Goal: Task Accomplishment & Management: Complete application form

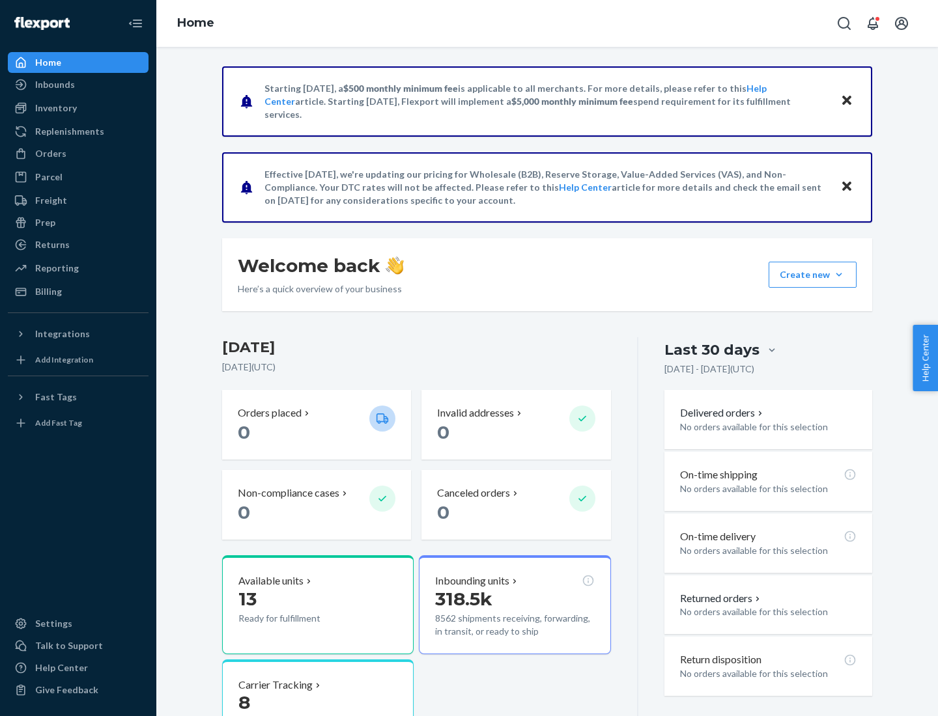
click at [839, 275] on button "Create new Create new inbound Create new order Create new product" at bounding box center [812, 275] width 88 height 26
click at [78, 85] on div "Inbounds" at bounding box center [78, 85] width 138 height 18
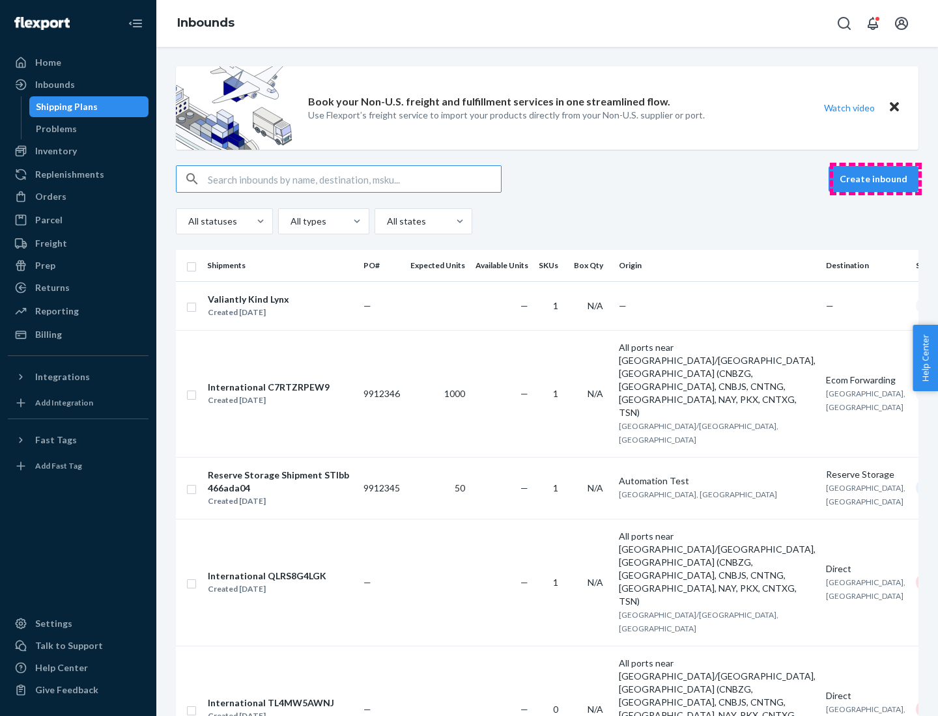
click at [875, 179] on button "Create inbound" at bounding box center [873, 179] width 90 height 26
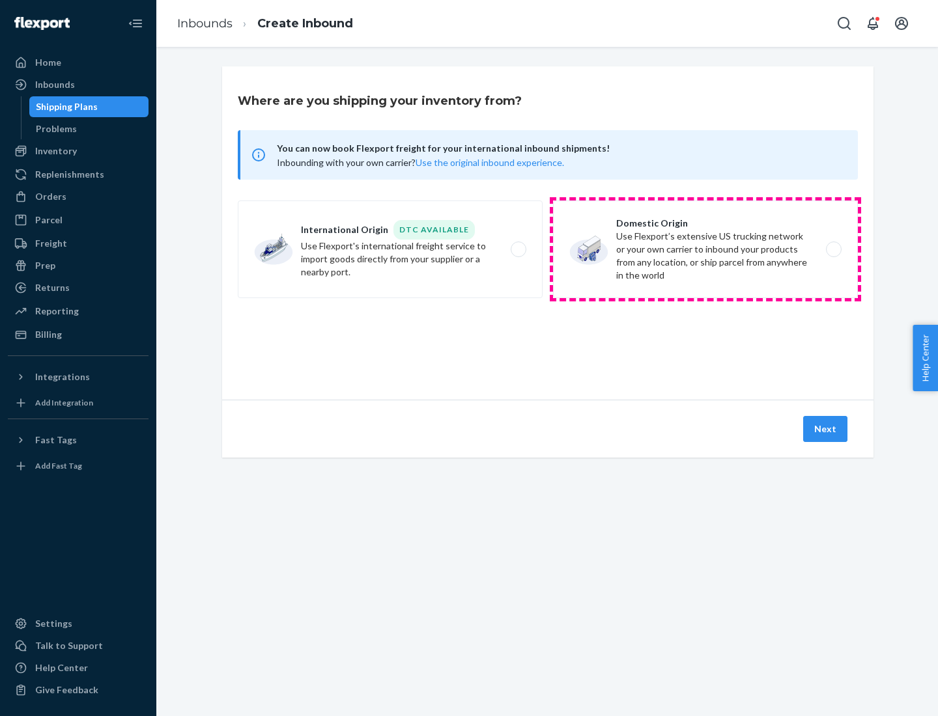
click at [705, 249] on label "Domestic Origin Use Flexport’s extensive US trucking network or your own carrie…" at bounding box center [705, 250] width 305 height 98
click at [833, 249] on input "Domestic Origin Use Flexport’s extensive US trucking network or your own carrie…" at bounding box center [837, 250] width 8 height 8
radio input "true"
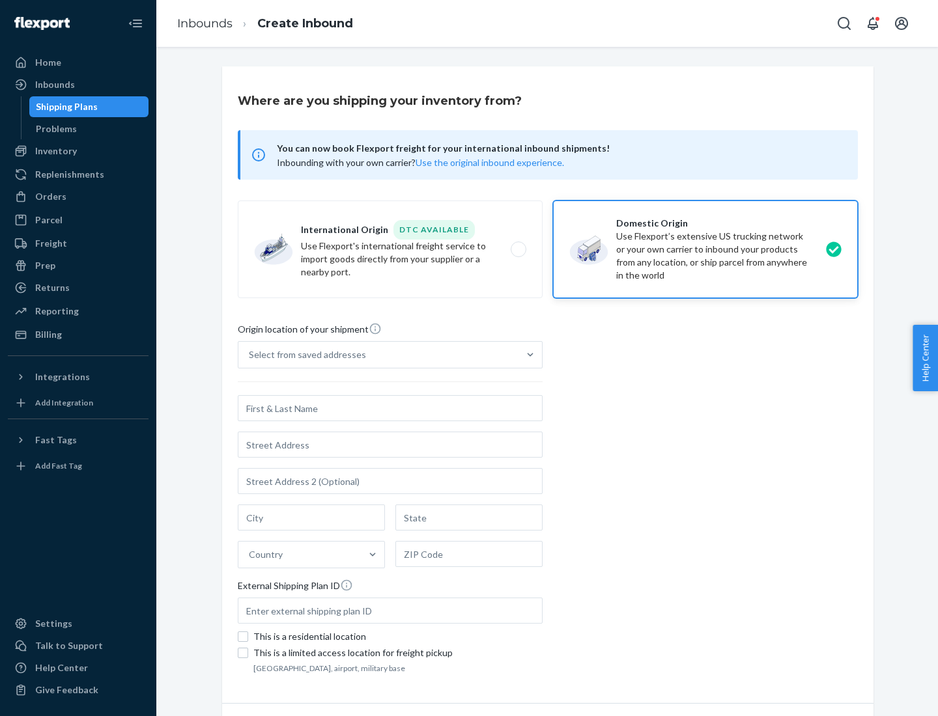
click at [304, 355] on div "Select from saved addresses" at bounding box center [307, 354] width 117 height 13
click at [250, 355] on input "Select from saved addresses" at bounding box center [249, 354] width 1 height 13
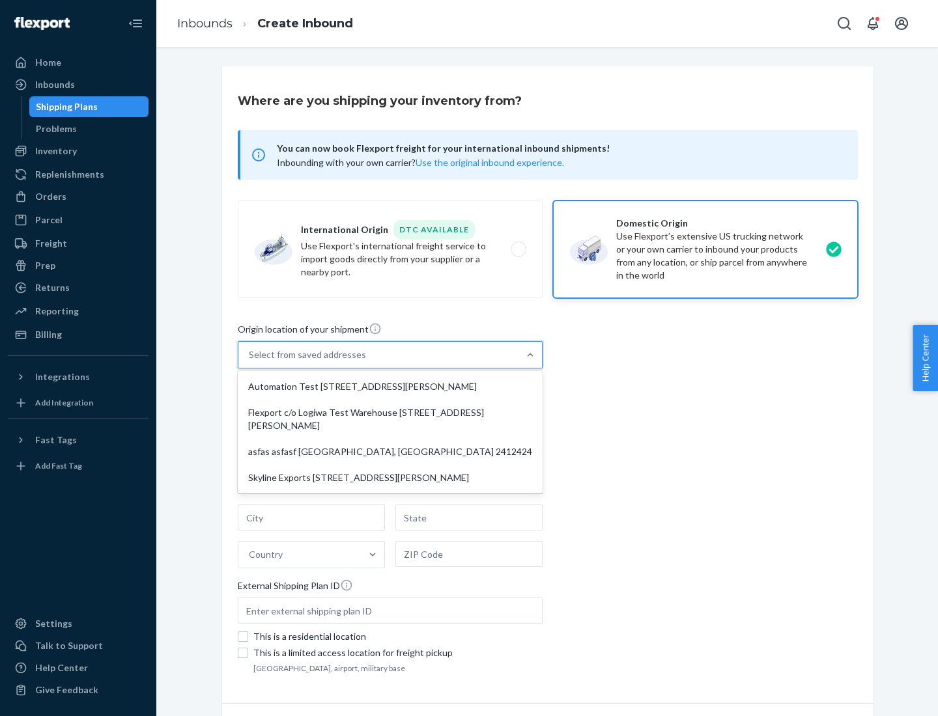
scroll to position [5, 0]
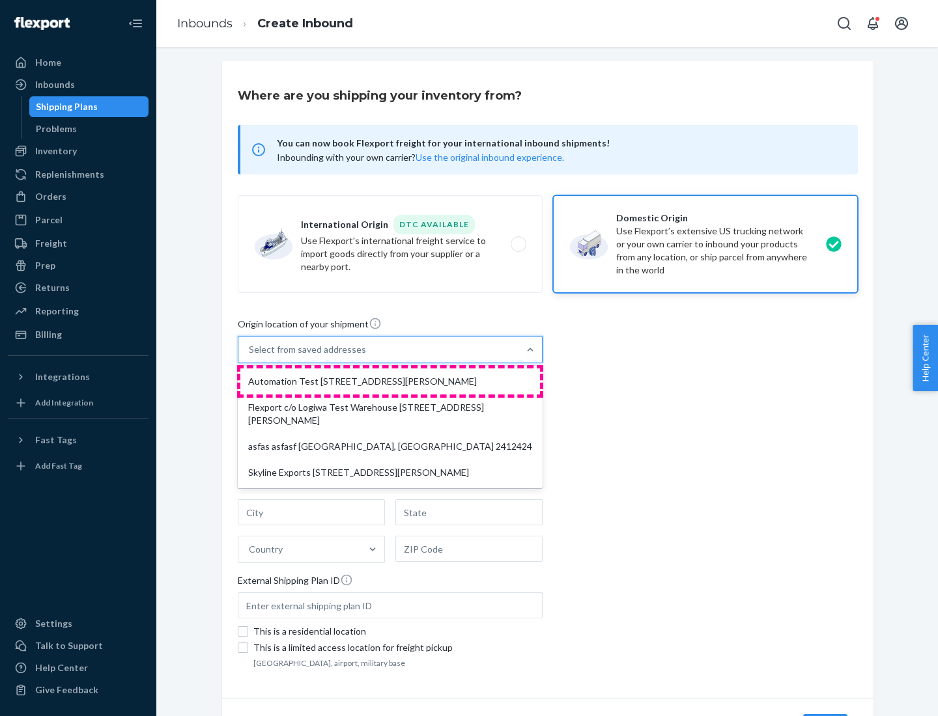
click at [390, 382] on div "Automation Test [STREET_ADDRESS][PERSON_NAME]" at bounding box center [390, 382] width 300 height 26
click at [250, 356] on input "option Automation Test [STREET_ADDRESS][PERSON_NAME] focused, 1 of 4. 4 results…" at bounding box center [249, 349] width 1 height 13
type input "Automation Test"
type input "9th Floor"
type input "[GEOGRAPHIC_DATA]"
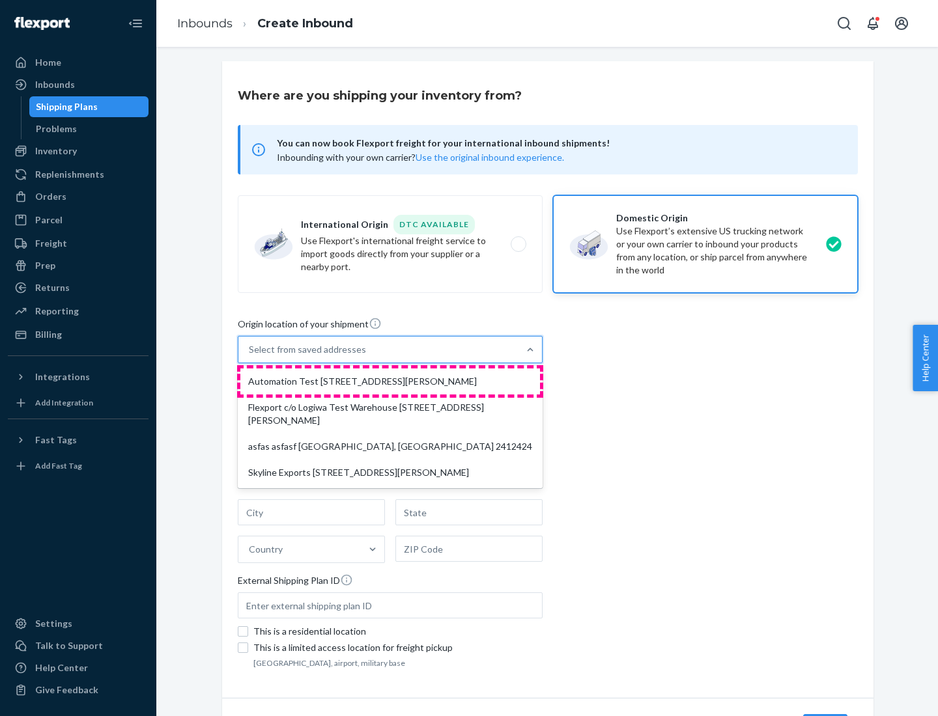
type input "CA"
type input "94104"
type input "[STREET_ADDRESS][PERSON_NAME]"
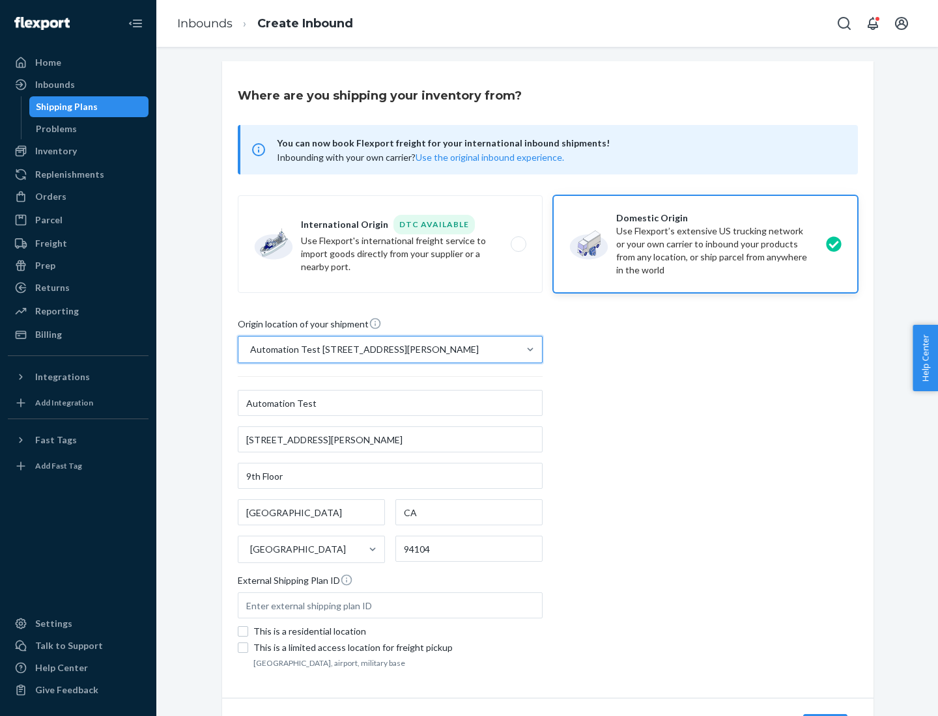
scroll to position [76, 0]
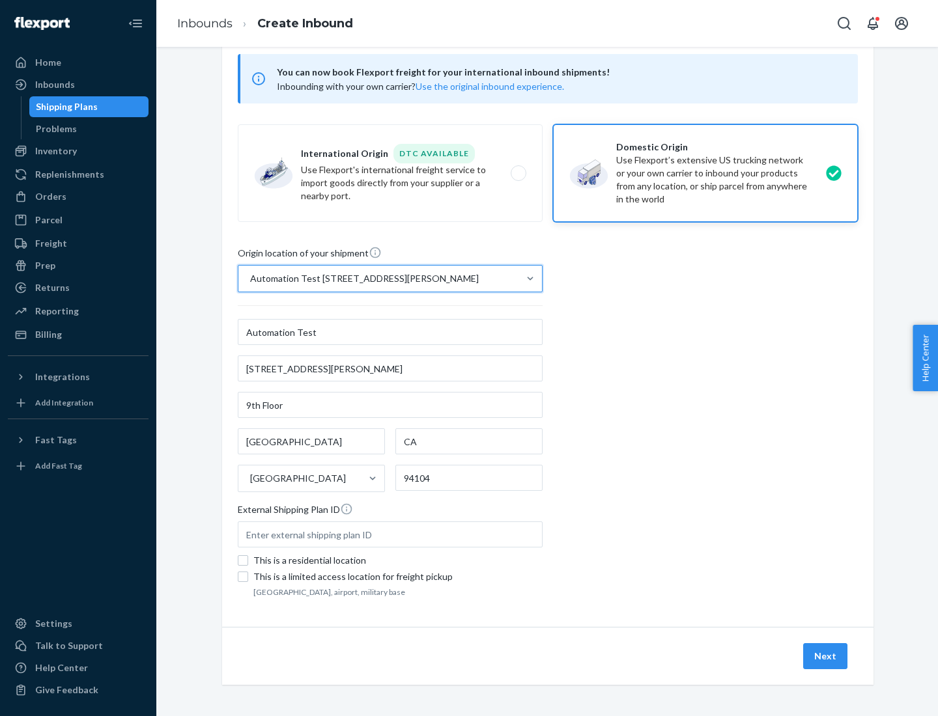
click at [826, 656] on button "Next" at bounding box center [825, 656] width 44 height 26
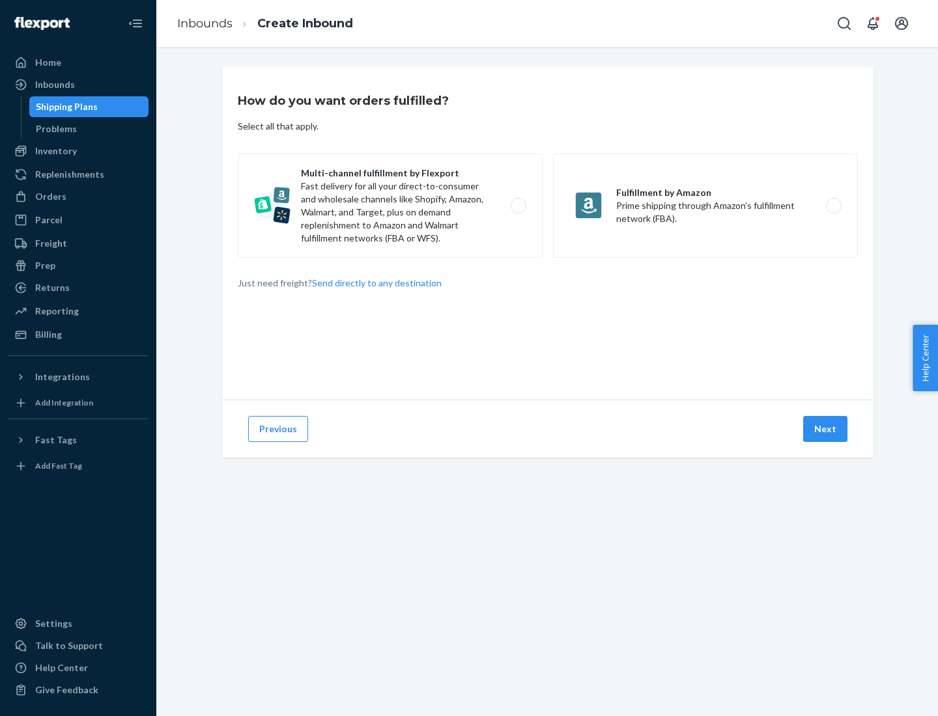
click at [390, 206] on label "Multi-channel fulfillment by Flexport Fast delivery for all your direct-to-cons…" at bounding box center [390, 206] width 305 height 104
click at [518, 206] on input "Multi-channel fulfillment by Flexport Fast delivery for all your direct-to-cons…" at bounding box center [522, 206] width 8 height 8
radio input "true"
click at [826, 429] on button "Next" at bounding box center [825, 429] width 44 height 26
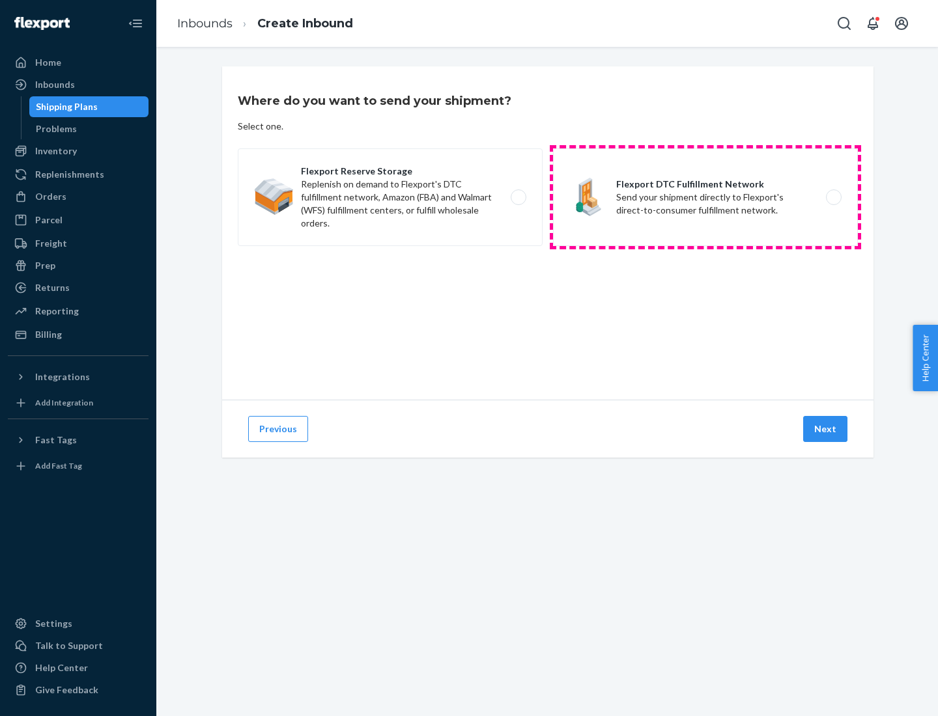
click at [705, 197] on label "Flexport DTC Fulfillment Network Send your shipment directly to Flexport's dire…" at bounding box center [705, 197] width 305 height 98
click at [833, 197] on input "Flexport DTC Fulfillment Network Send your shipment directly to Flexport's dire…" at bounding box center [837, 197] width 8 height 8
radio input "true"
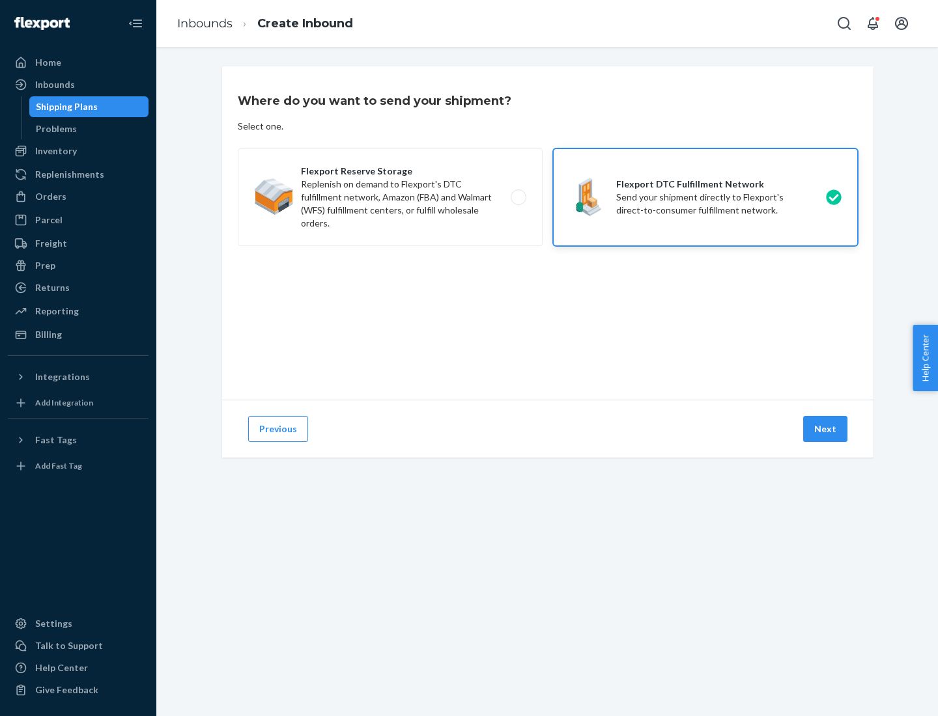
click at [826, 429] on button "Next" at bounding box center [825, 429] width 44 height 26
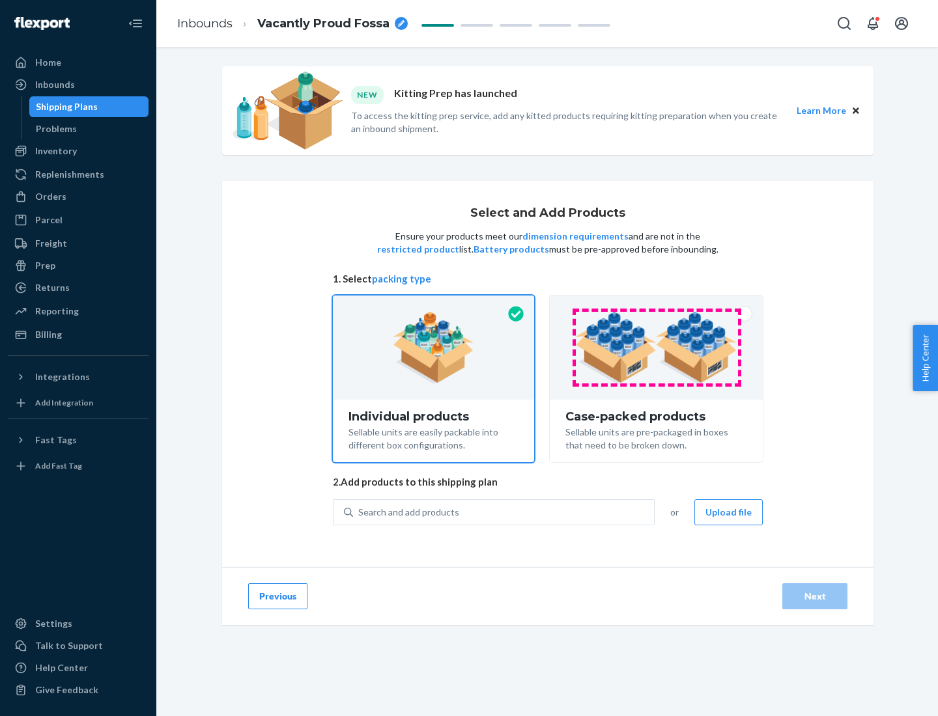
click at [656, 348] on img at bounding box center [656, 348] width 162 height 72
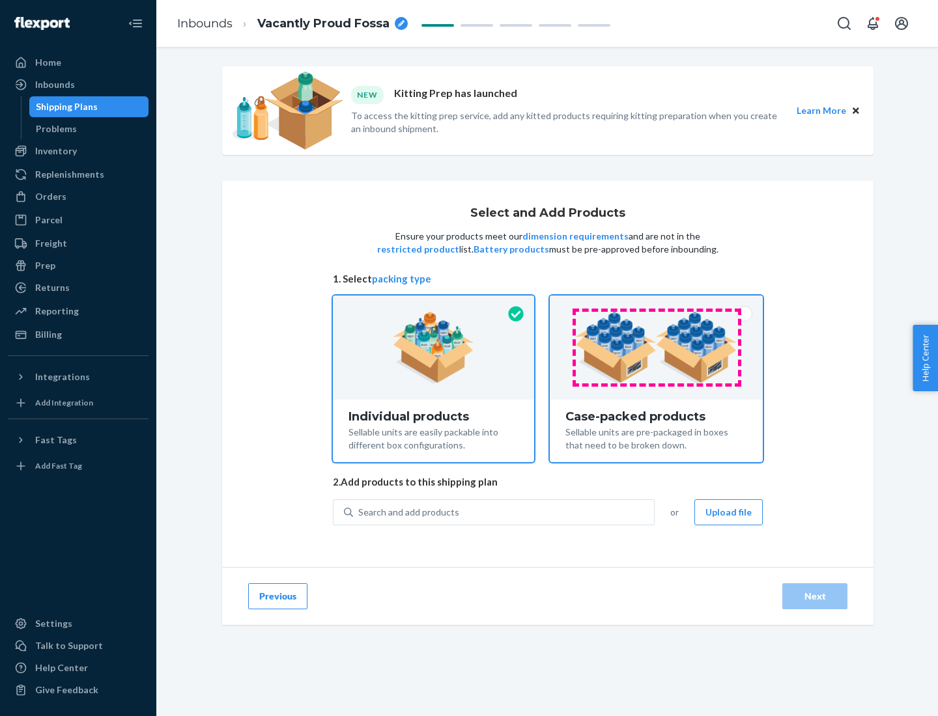
click at [656, 304] on input "Case-packed products Sellable units are pre-packaged in boxes that need to be b…" at bounding box center [656, 300] width 8 height 8
radio input "true"
radio input "false"
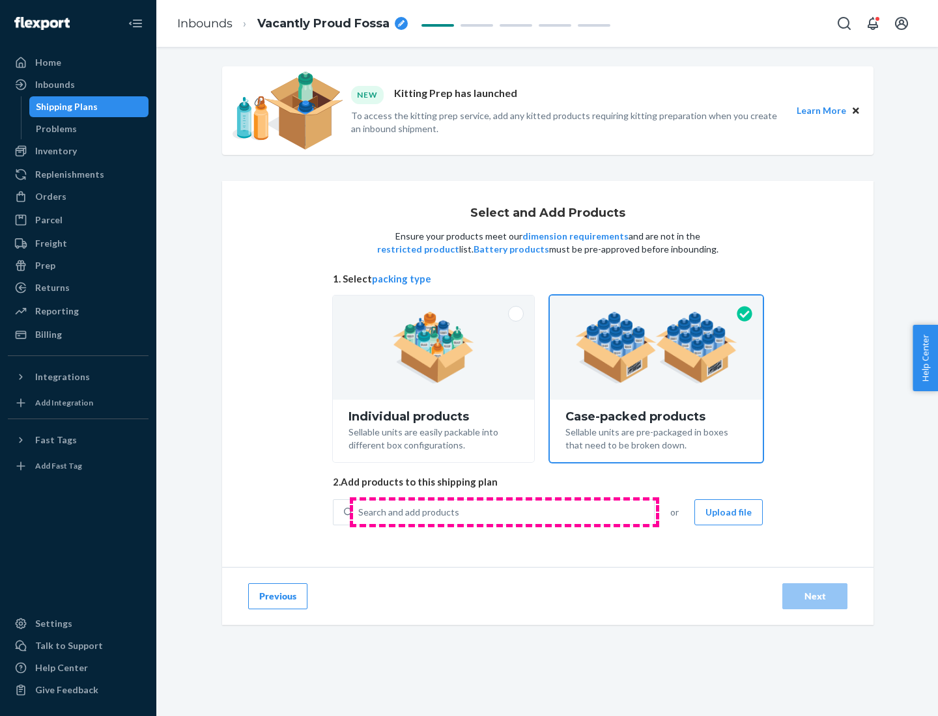
click at [504, 512] on div "Search and add products" at bounding box center [503, 512] width 301 height 23
click at [360, 512] on input "Search and add products" at bounding box center [358, 512] width 1 height 13
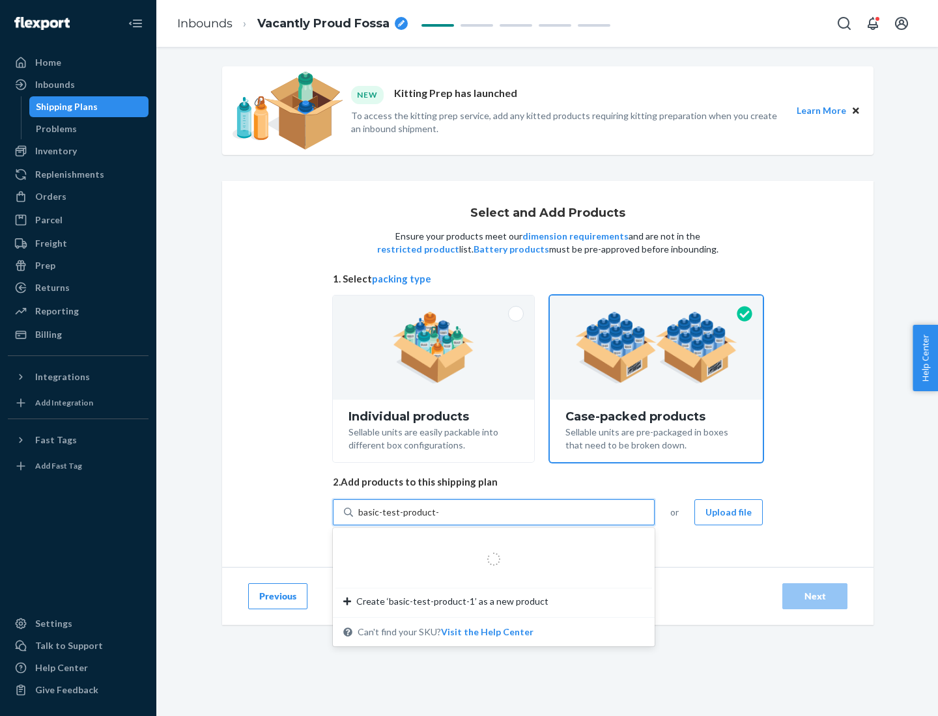
type input "basic-test-product-1"
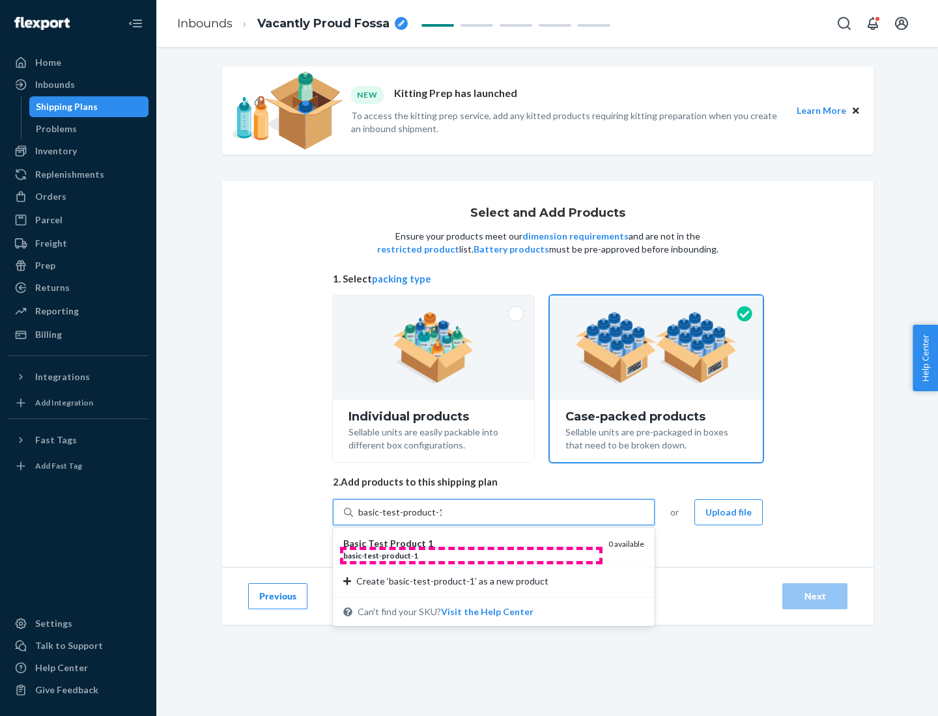
click at [471, 556] on div "basic - test - product - 1" at bounding box center [470, 555] width 255 height 11
click at [442, 519] on input "basic-test-product-1" at bounding box center [399, 512] width 83 height 13
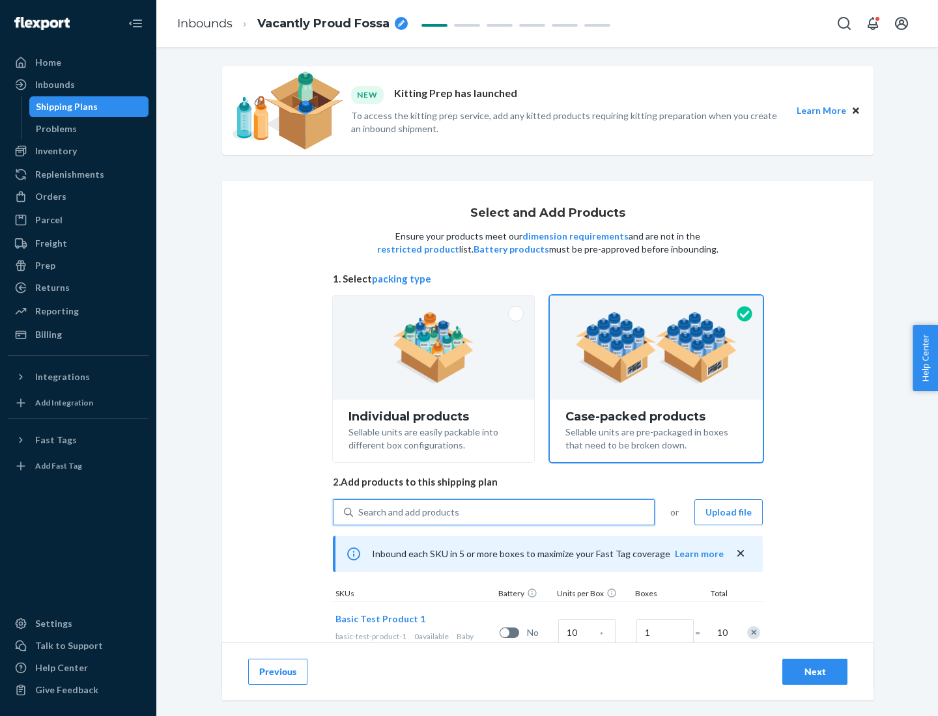
scroll to position [47, 0]
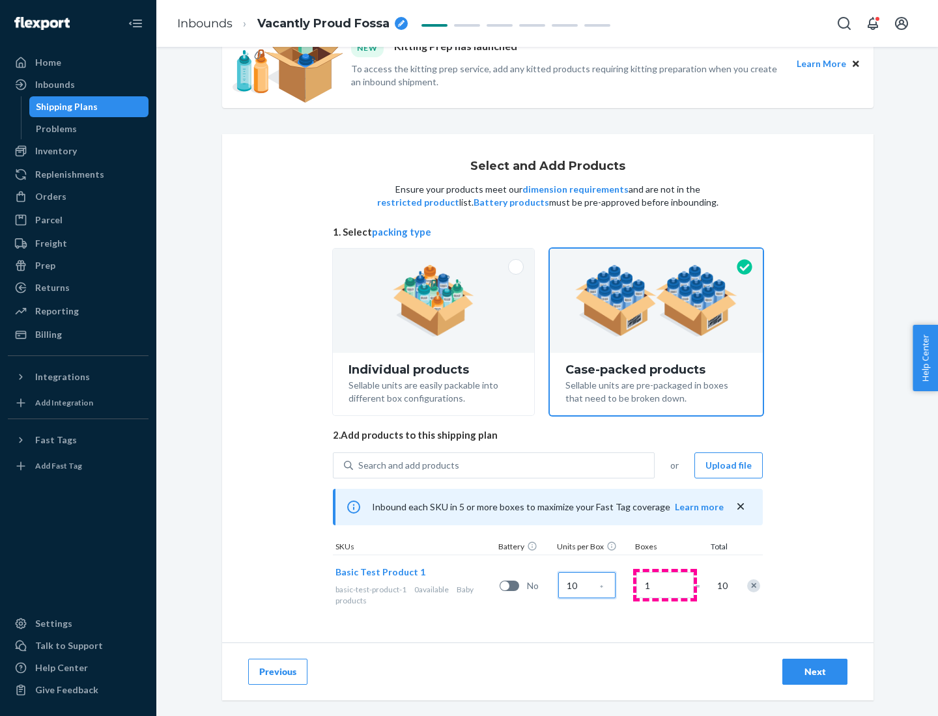
type input "10"
type input "7"
click at [815, 672] on div "Next" at bounding box center [814, 672] width 43 height 13
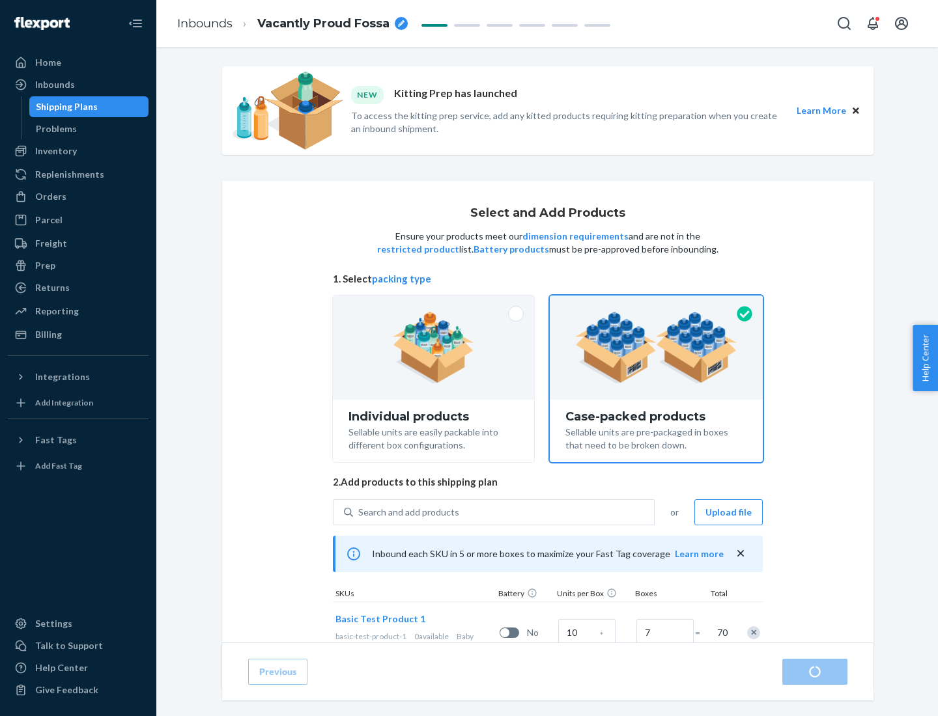
radio input "true"
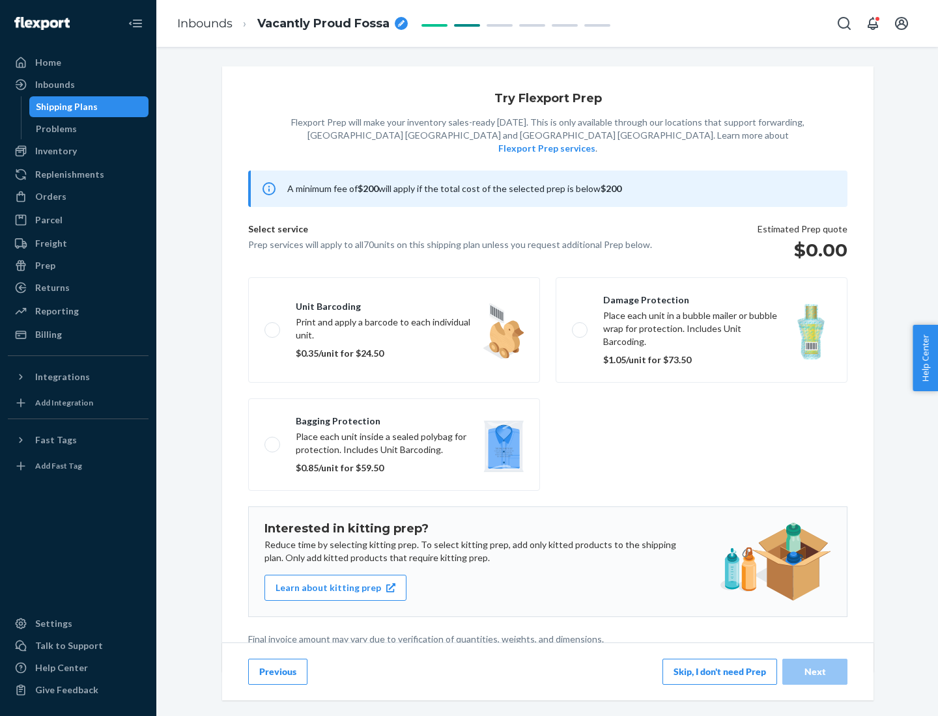
scroll to position [3, 0]
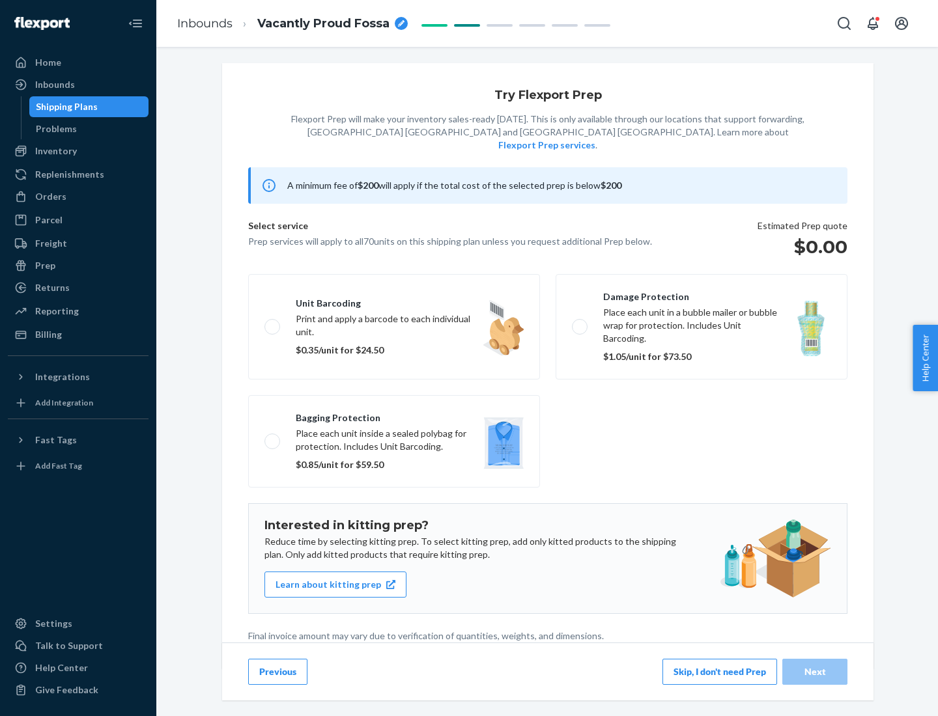
click at [394, 415] on label "Bagging protection Place each unit inside a sealed polybag for protection. Incl…" at bounding box center [394, 441] width 292 height 92
click at [273, 437] on input "Bagging protection Place each unit inside a sealed polybag for protection. Incl…" at bounding box center [268, 441] width 8 height 8
checkbox input "true"
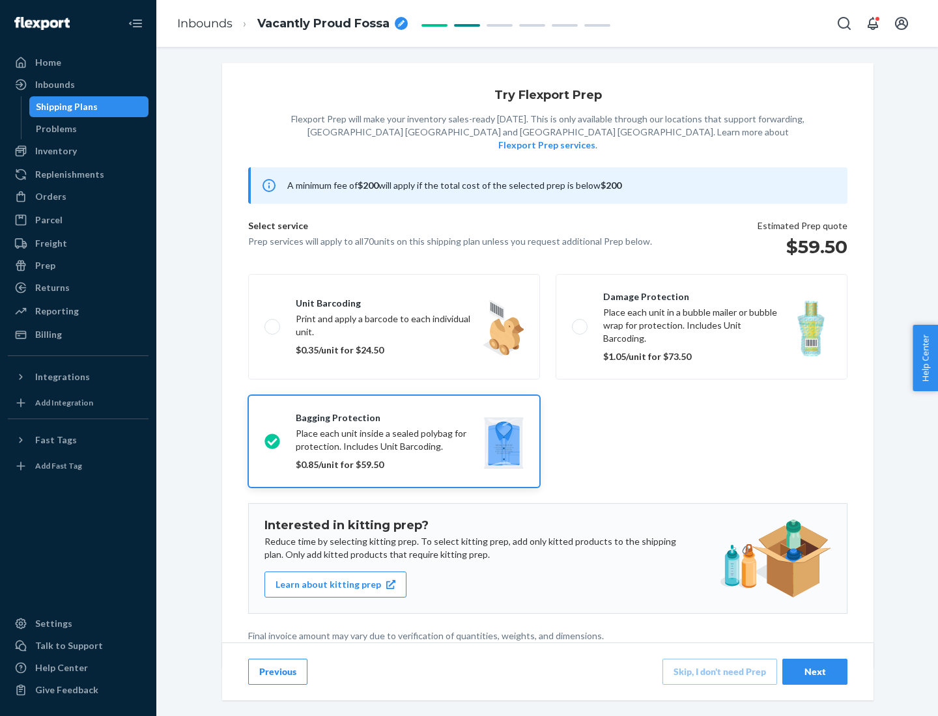
click at [815, 671] on div "Next" at bounding box center [814, 672] width 43 height 13
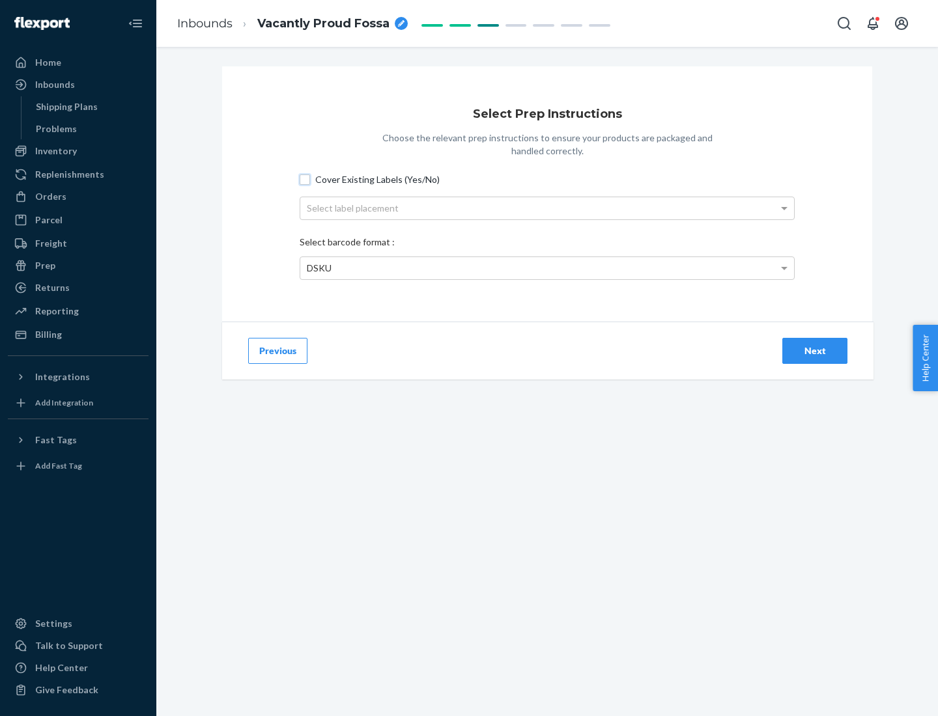
click at [305, 179] on input "Cover Existing Labels (Yes/No)" at bounding box center [305, 180] width 10 height 10
checkbox input "true"
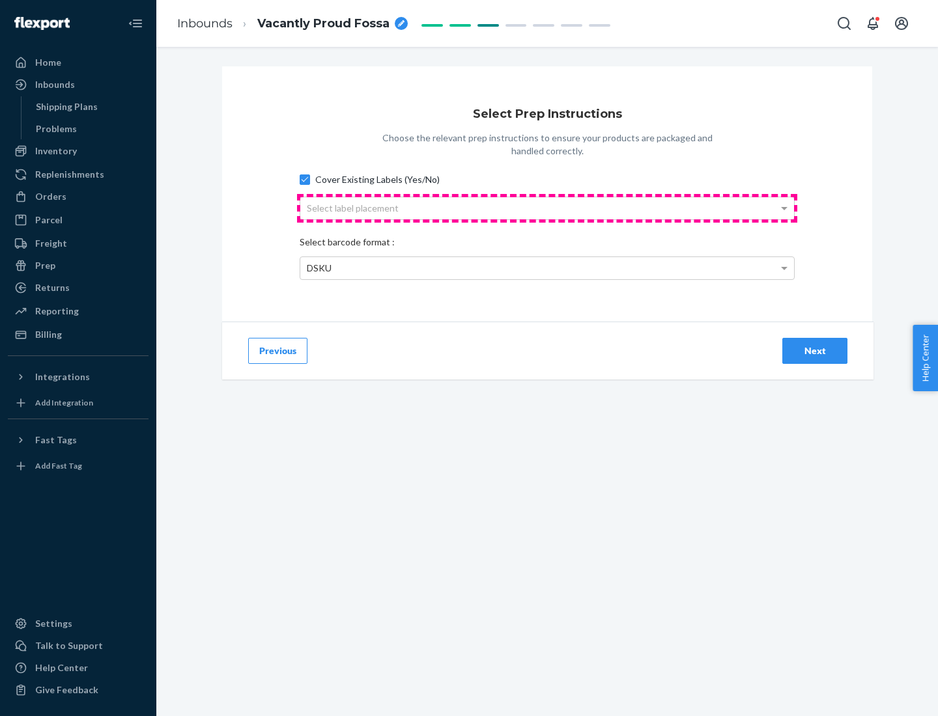
click at [547, 208] on div "Select label placement" at bounding box center [547, 208] width 494 height 22
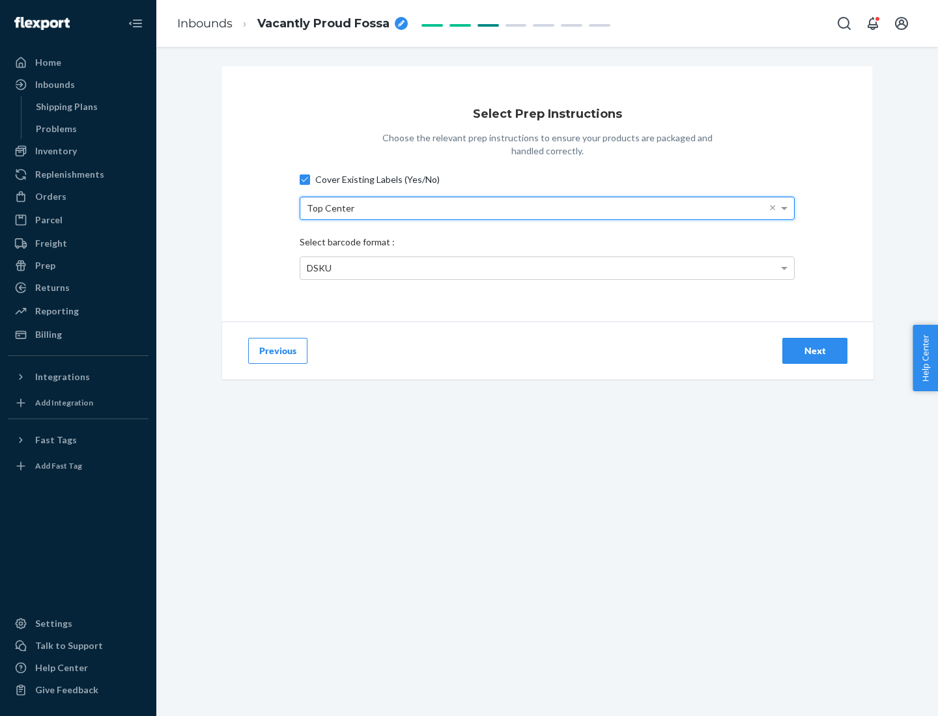
click at [547, 268] on div "DSKU" at bounding box center [547, 268] width 494 height 22
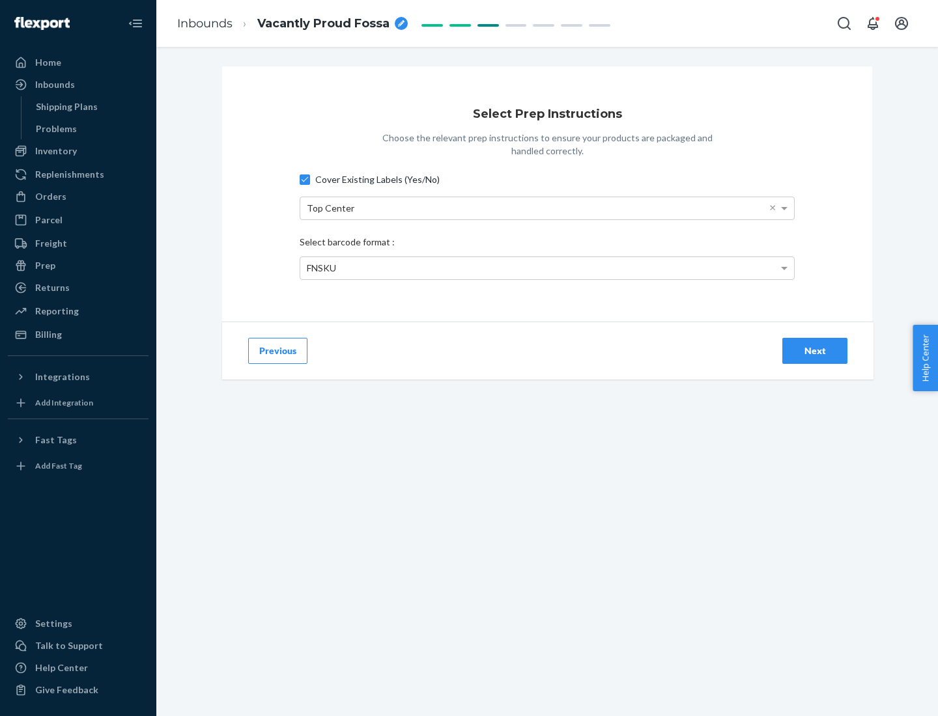
click at [815, 350] on div "Next" at bounding box center [814, 351] width 43 height 13
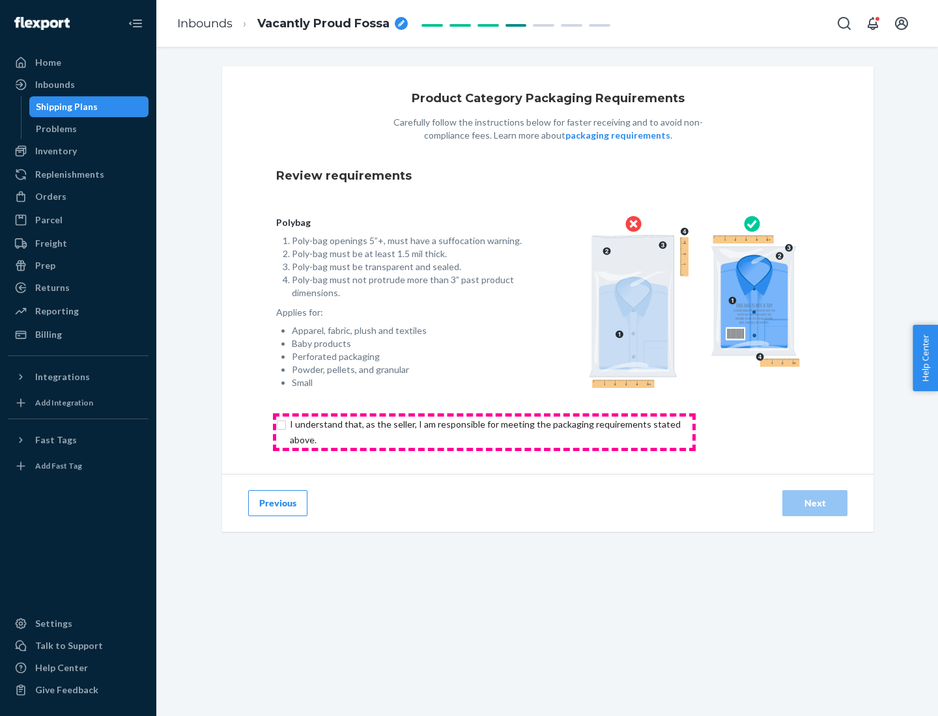
click at [484, 432] on input "checkbox" at bounding box center [492, 432] width 433 height 31
checkbox input "true"
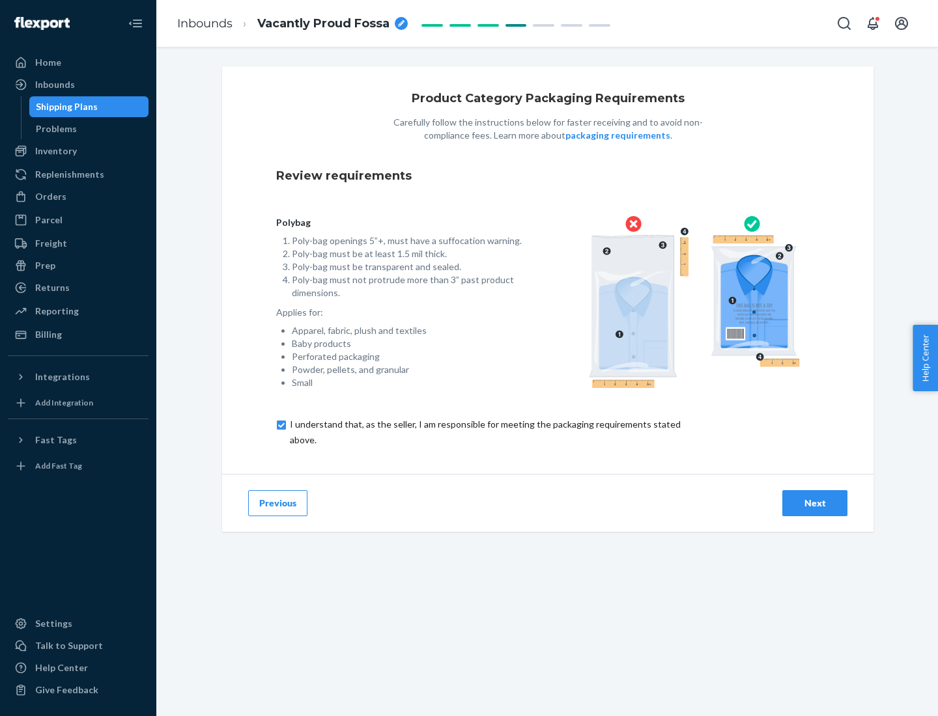
click at [815, 503] on div "Next" at bounding box center [814, 503] width 43 height 13
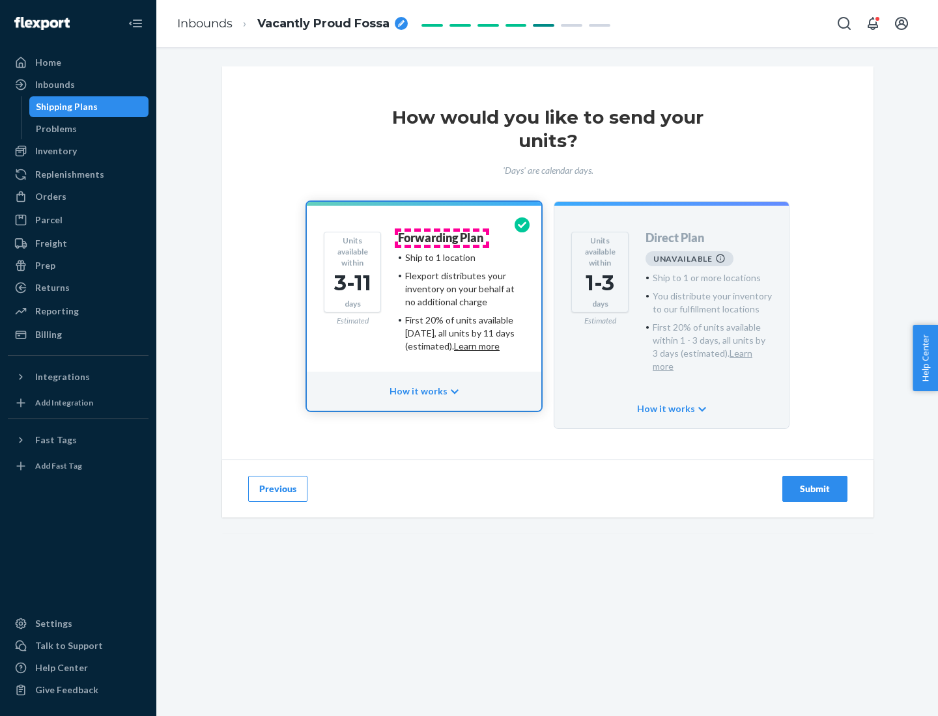
click at [442, 238] on h4 "Forwarding Plan" at bounding box center [440, 238] width 85 height 13
click at [815, 483] on div "Submit" at bounding box center [814, 489] width 43 height 13
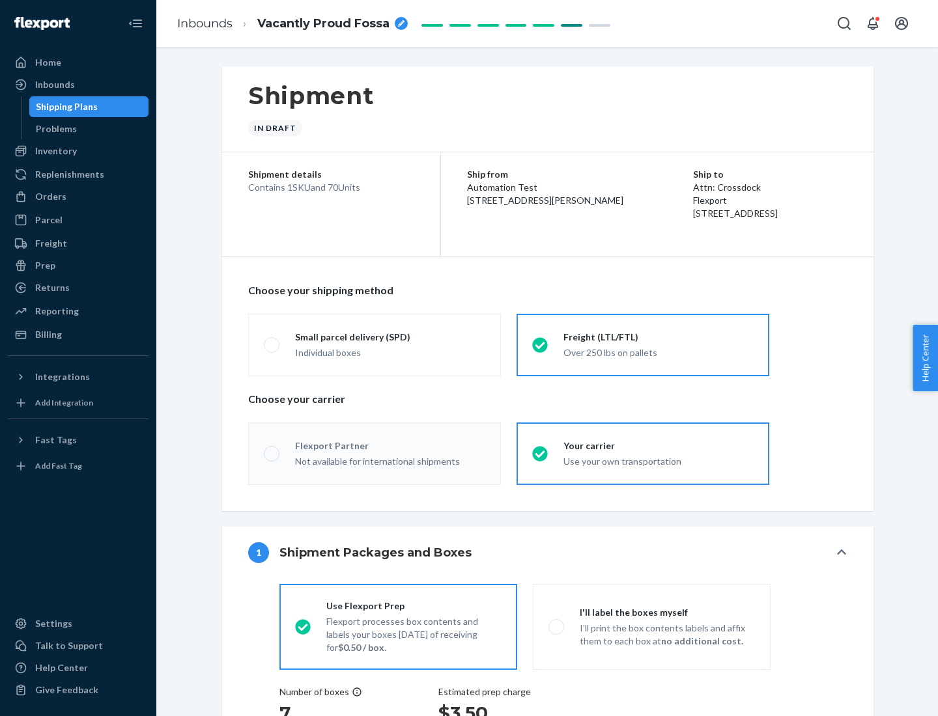
radio input "true"
radio input "false"
radio input "true"
radio input "false"
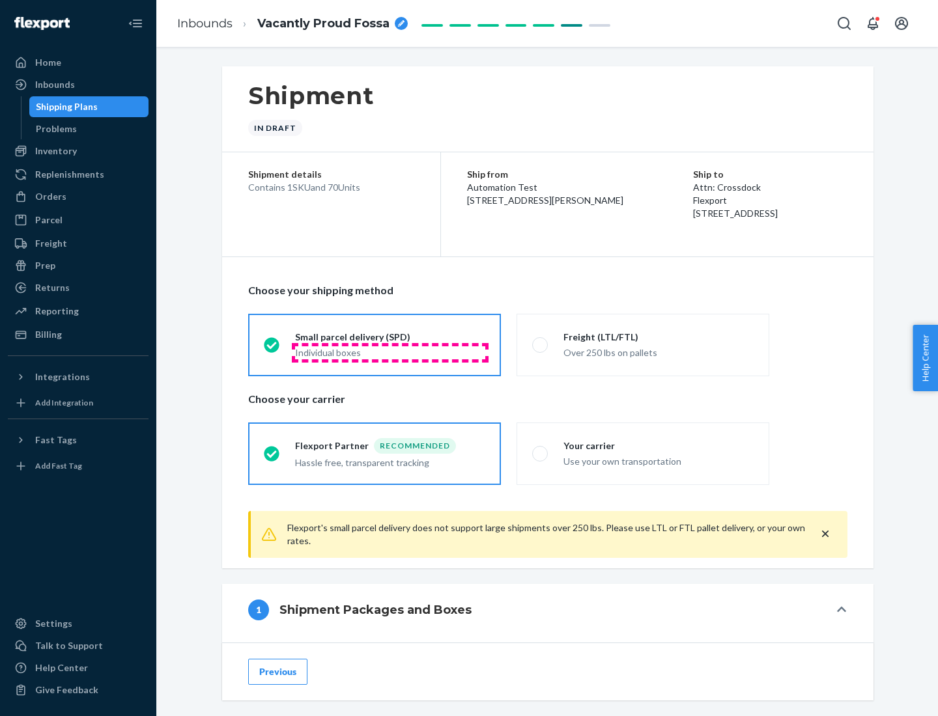
click at [390, 352] on div "Individual boxes" at bounding box center [390, 352] width 190 height 13
click at [272, 349] on input "Small parcel delivery (SPD) Individual boxes" at bounding box center [268, 345] width 8 height 8
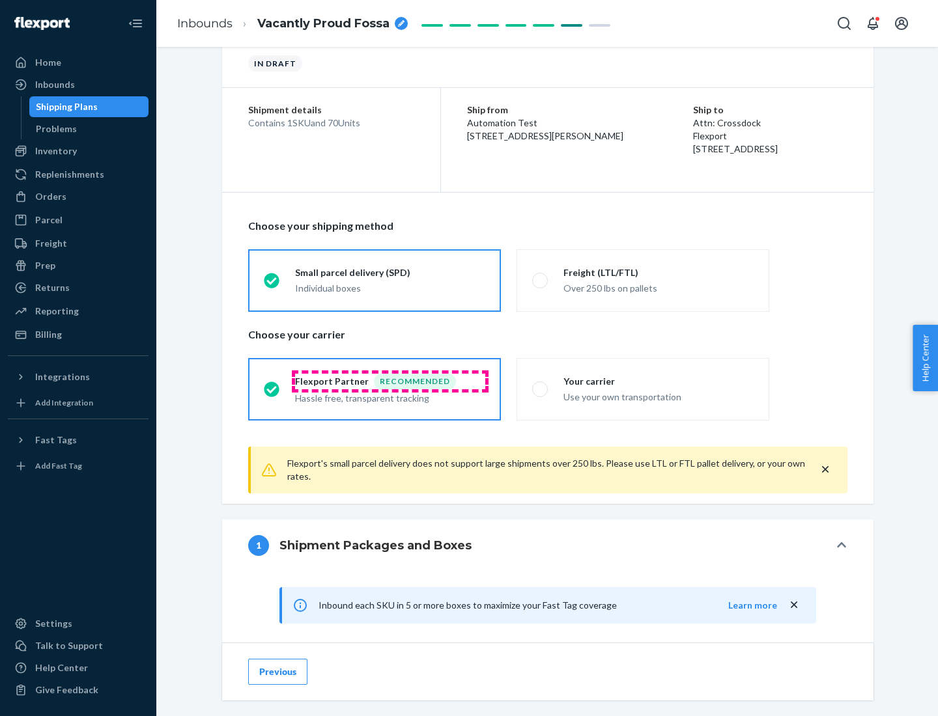
click at [390, 381] on div "Recommended" at bounding box center [415, 382] width 82 height 16
click at [272, 385] on input "Flexport Partner Recommended Hassle free, transparent tracking" at bounding box center [268, 389] width 8 height 8
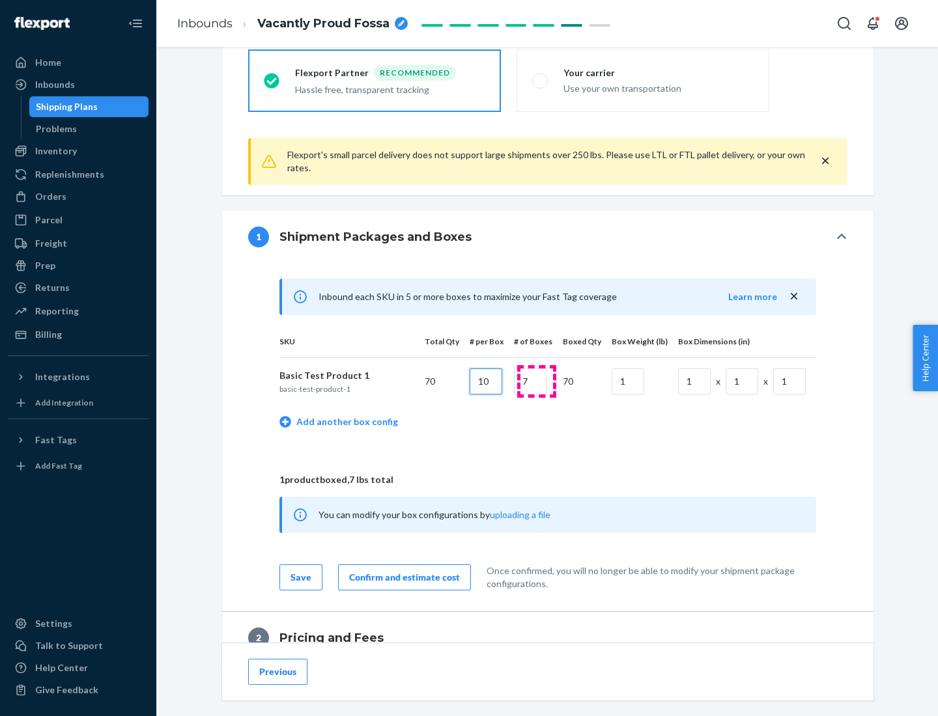
type input "10"
type input "7"
type input "1"
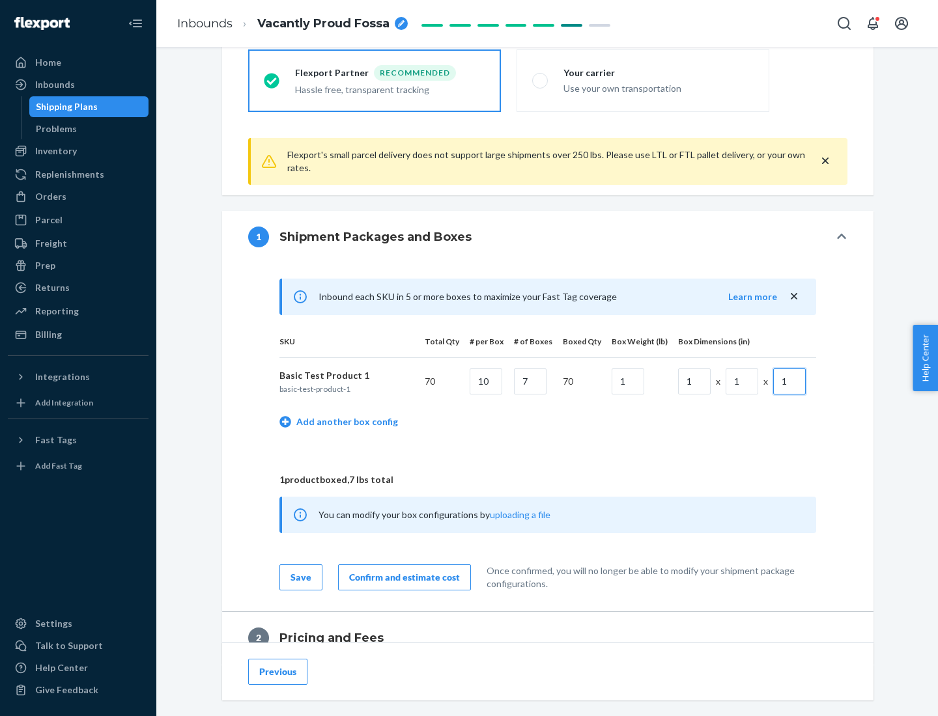
scroll to position [569, 0]
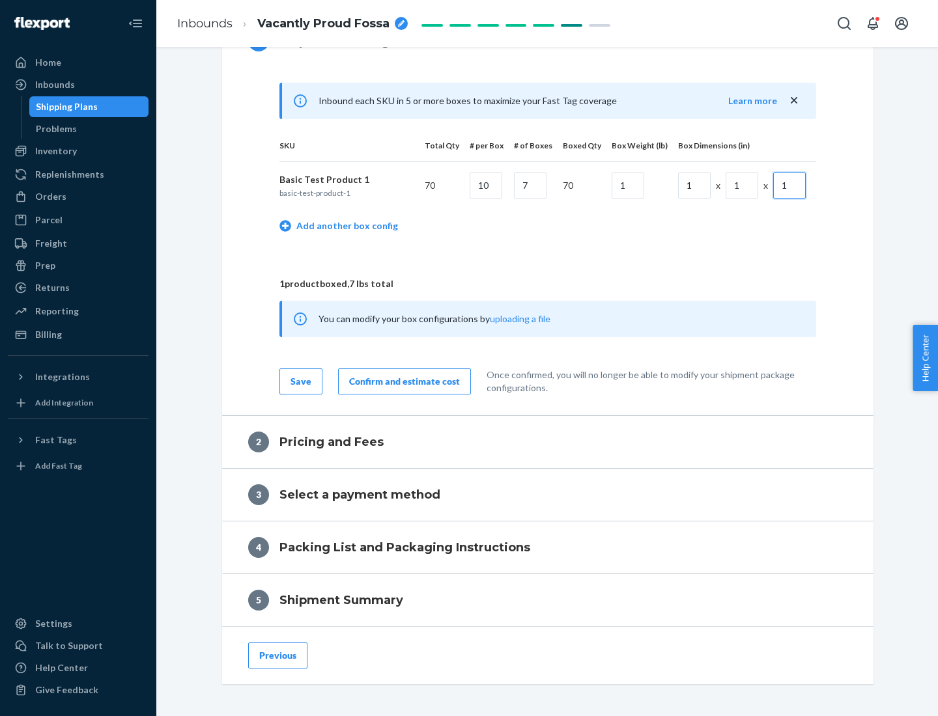
type input "1"
click at [402, 381] on div "Confirm and estimate cost" at bounding box center [404, 381] width 111 height 13
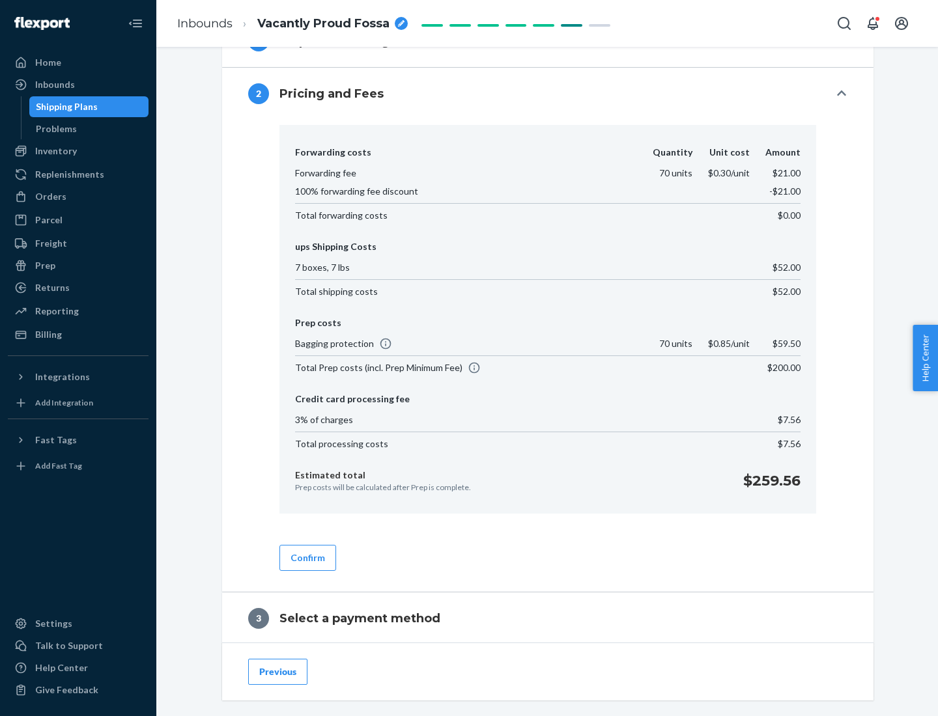
scroll to position [746, 0]
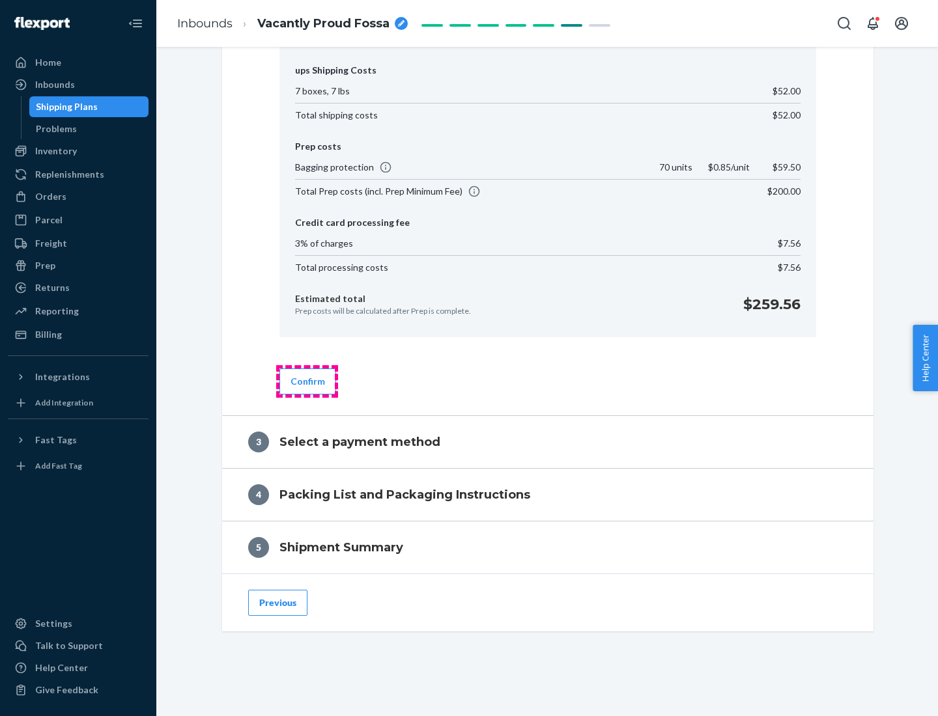
click at [307, 381] on button "Confirm" at bounding box center [307, 382] width 57 height 26
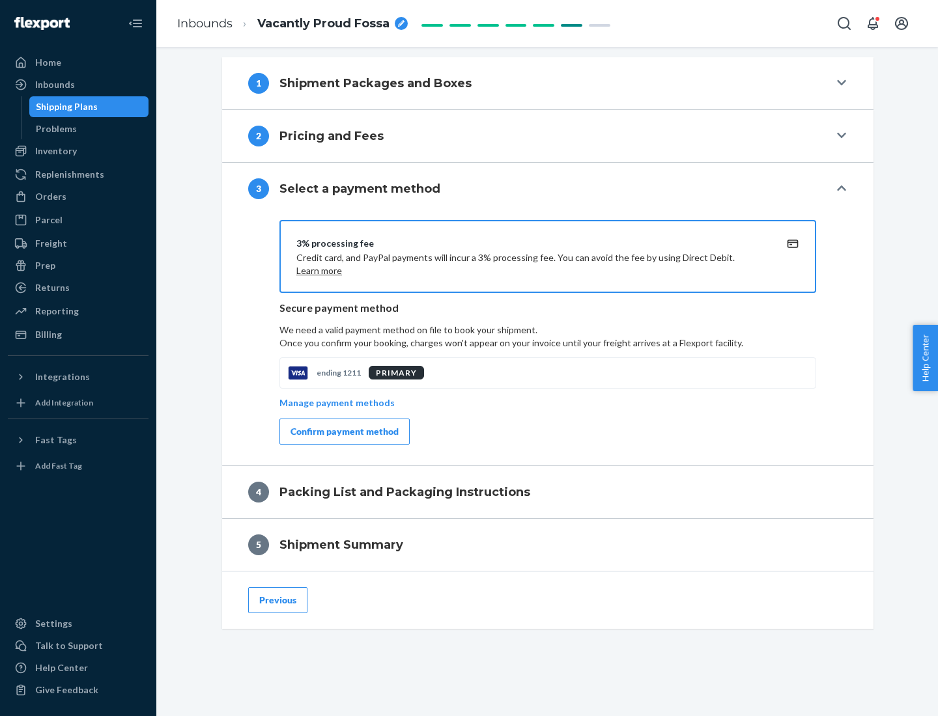
click at [343, 432] on div "Confirm payment method" at bounding box center [344, 431] width 108 height 13
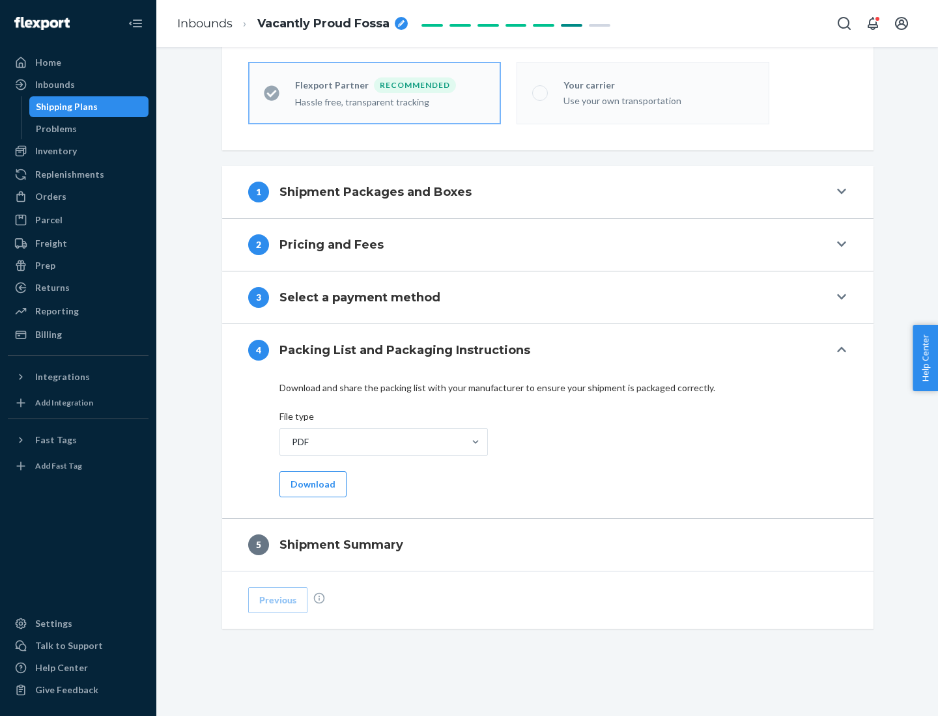
scroll to position [361, 0]
click at [311, 484] on button "Download" at bounding box center [312, 485] width 67 height 26
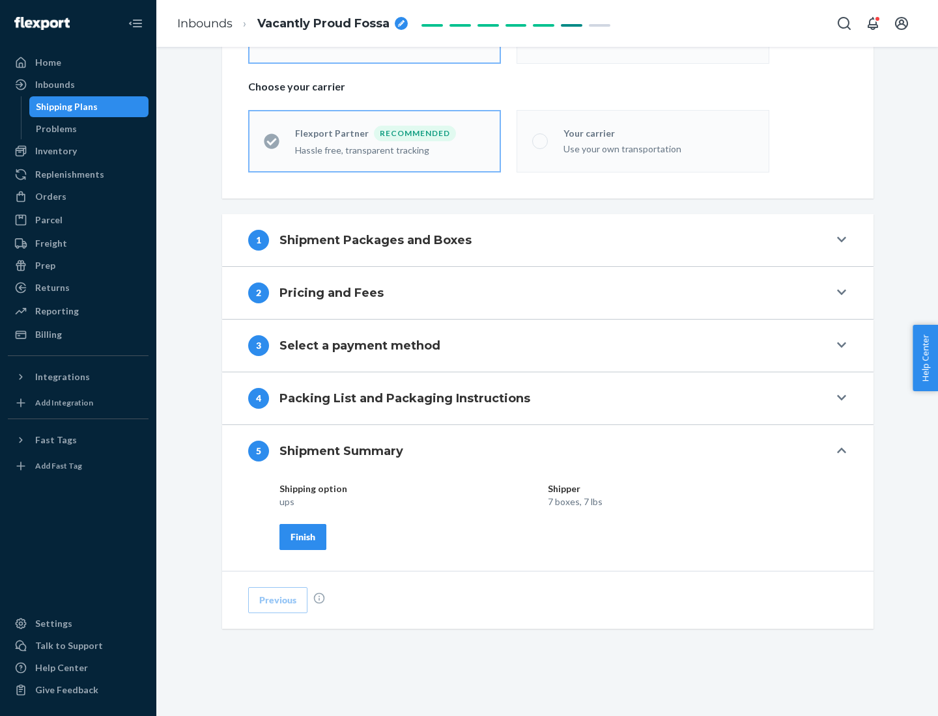
scroll to position [313, 0]
